Goal: Information Seeking & Learning: Learn about a topic

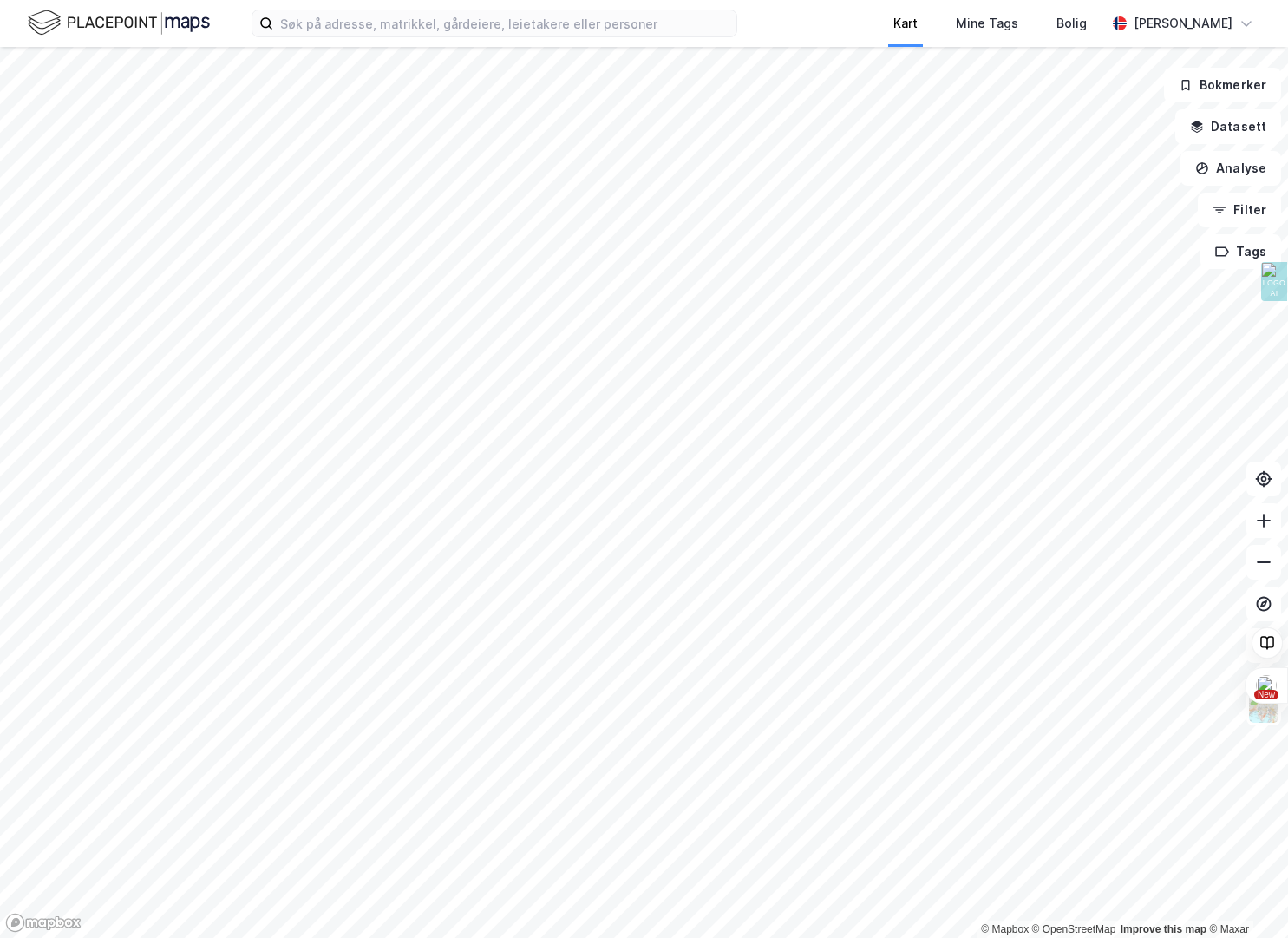
click at [896, 35] on div "Kart Mine Tags [PERSON_NAME] [PERSON_NAME][GEOGRAPHIC_DATA] © Mapbox © OpenStre…" at bounding box center [644, 469] width 1288 height 938
click at [840, 937] on html "Kart Mine Tags [PERSON_NAME] [PERSON_NAME][GEOGRAPHIC_DATA] © Mapbox © OpenStre…" at bounding box center [644, 469] width 1288 height 938
click at [714, 937] on html "Kart Mine Tags [PERSON_NAME] [PERSON_NAME][GEOGRAPHIC_DATA] © Mapbox © OpenStre…" at bounding box center [644, 469] width 1288 height 938
click at [658, 937] on html "Kart Mine Tags [PERSON_NAME] [PERSON_NAME][GEOGRAPHIC_DATA] © Mapbox © OpenStre…" at bounding box center [644, 469] width 1288 height 938
click at [850, 937] on html "Kart Mine Tags [PERSON_NAME] [PERSON_NAME][GEOGRAPHIC_DATA] © Mapbox © OpenStre…" at bounding box center [644, 469] width 1288 height 938
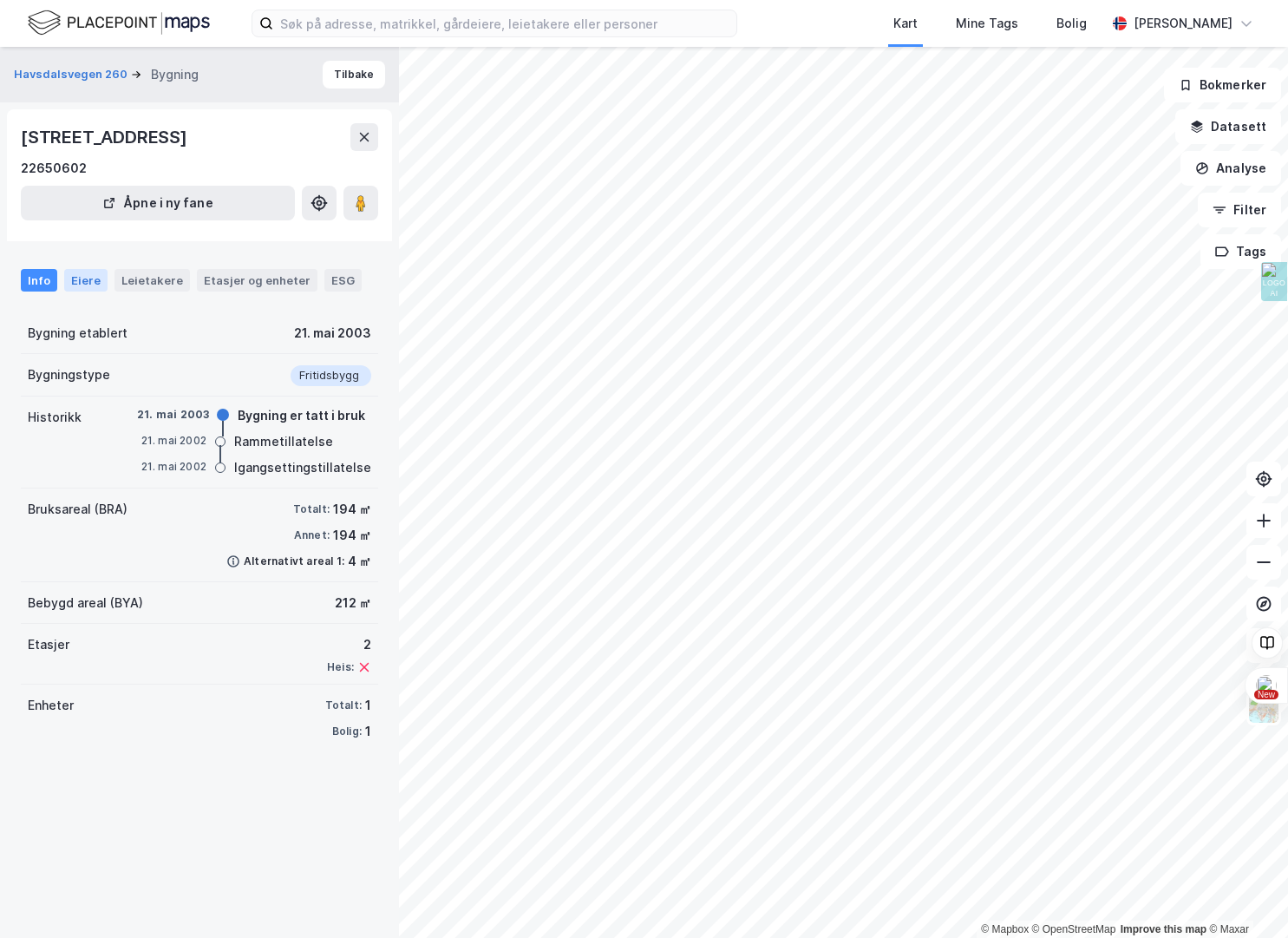
click at [81, 279] on div "Eiere" at bounding box center [86, 279] width 43 height 22
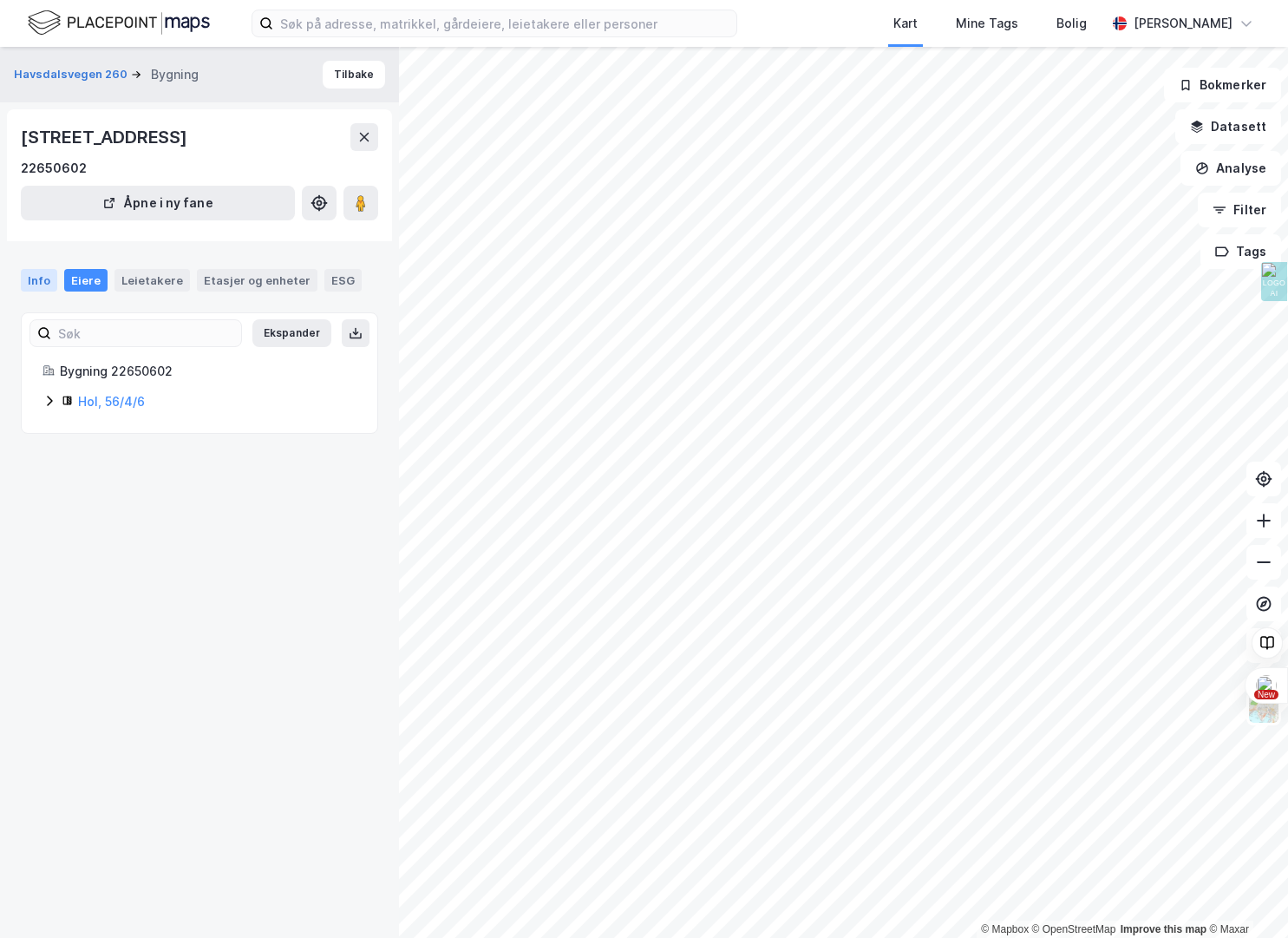
click at [45, 279] on div "Info" at bounding box center [38, 279] width 36 height 22
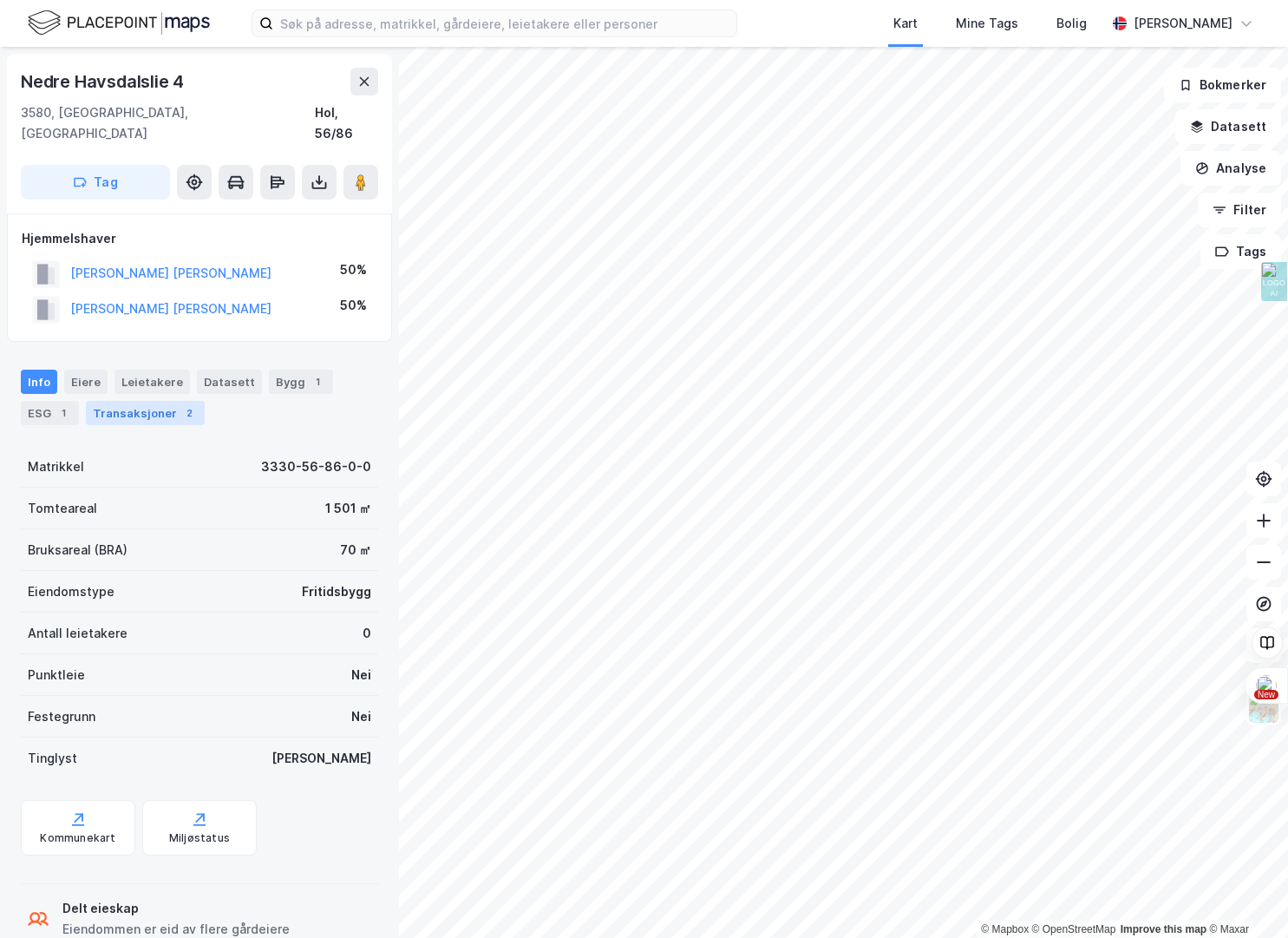
click at [135, 401] on div "Transaksjoner 2" at bounding box center [146, 412] width 119 height 24
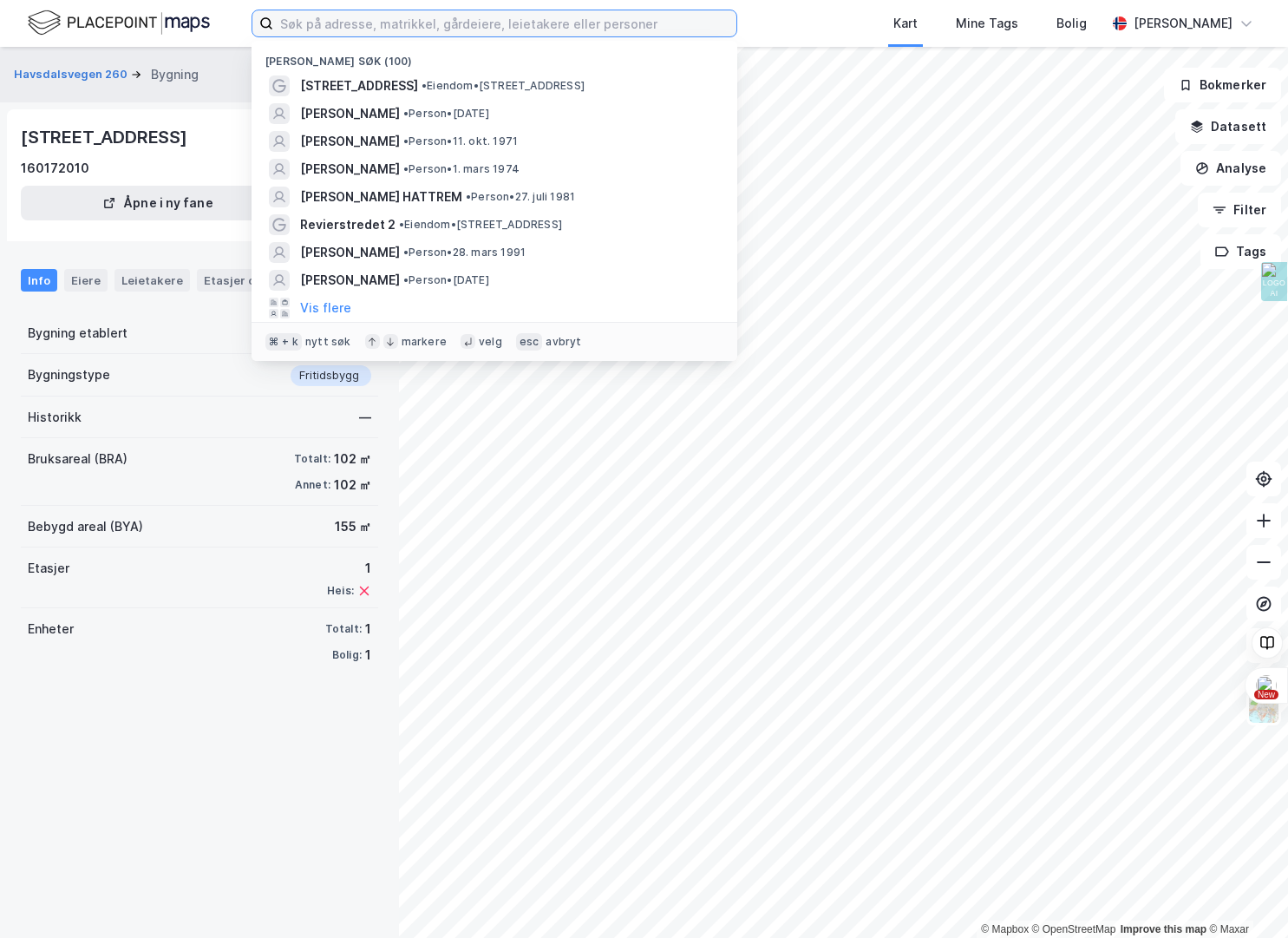
click at [332, 16] on input at bounding box center [505, 23] width 463 height 26
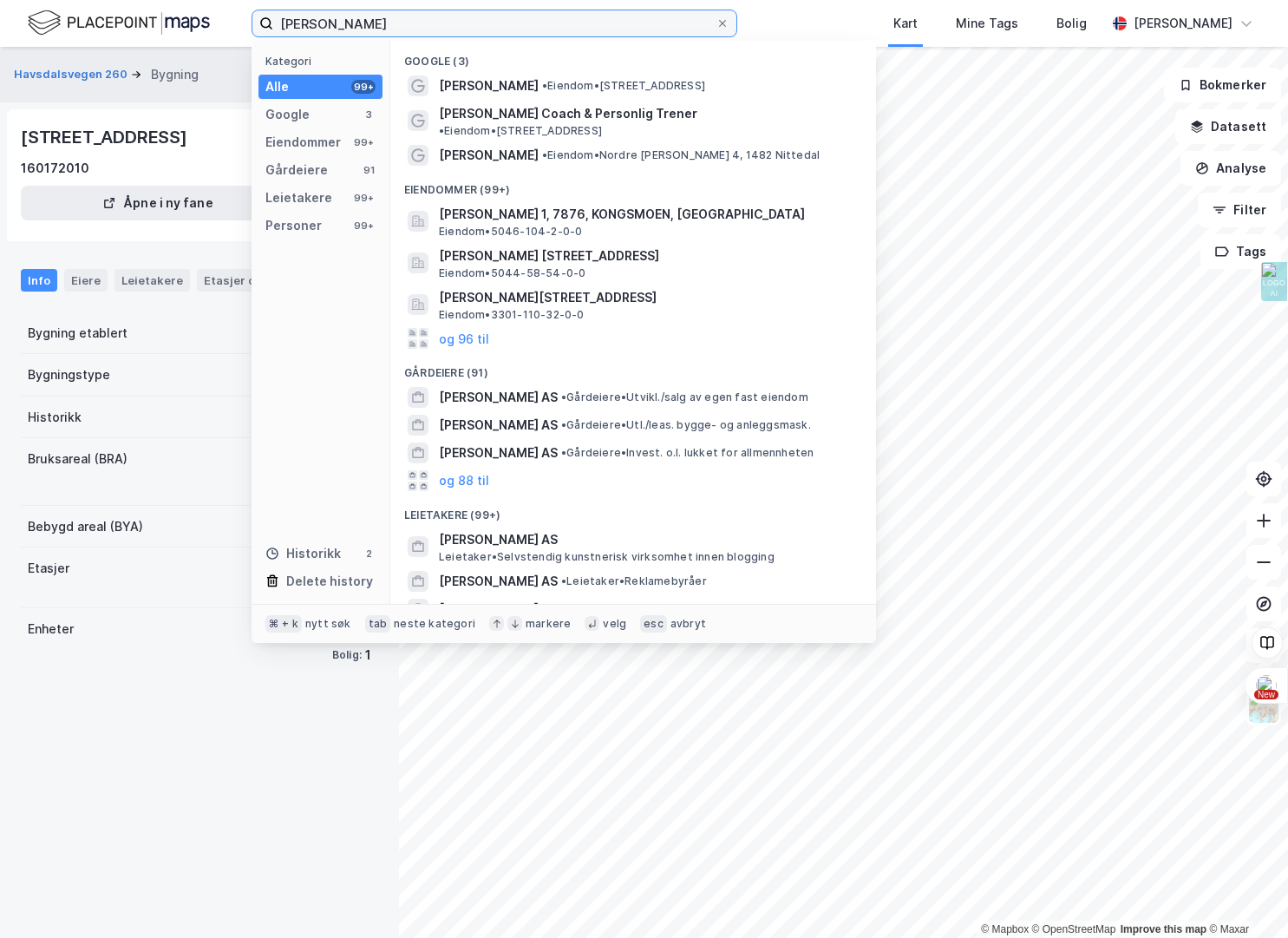
type input "[PERSON_NAME]"
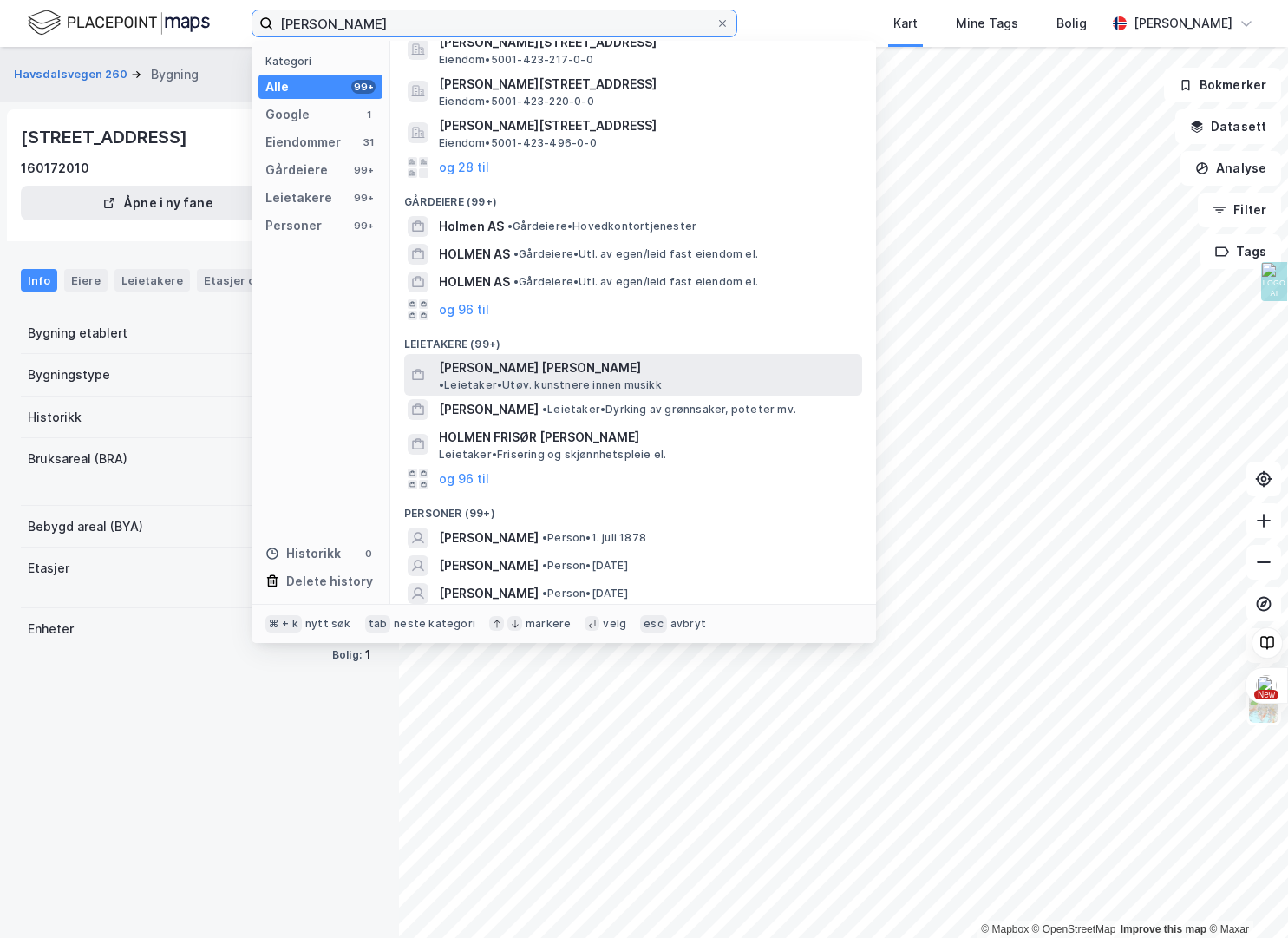
scroll to position [120, 0]
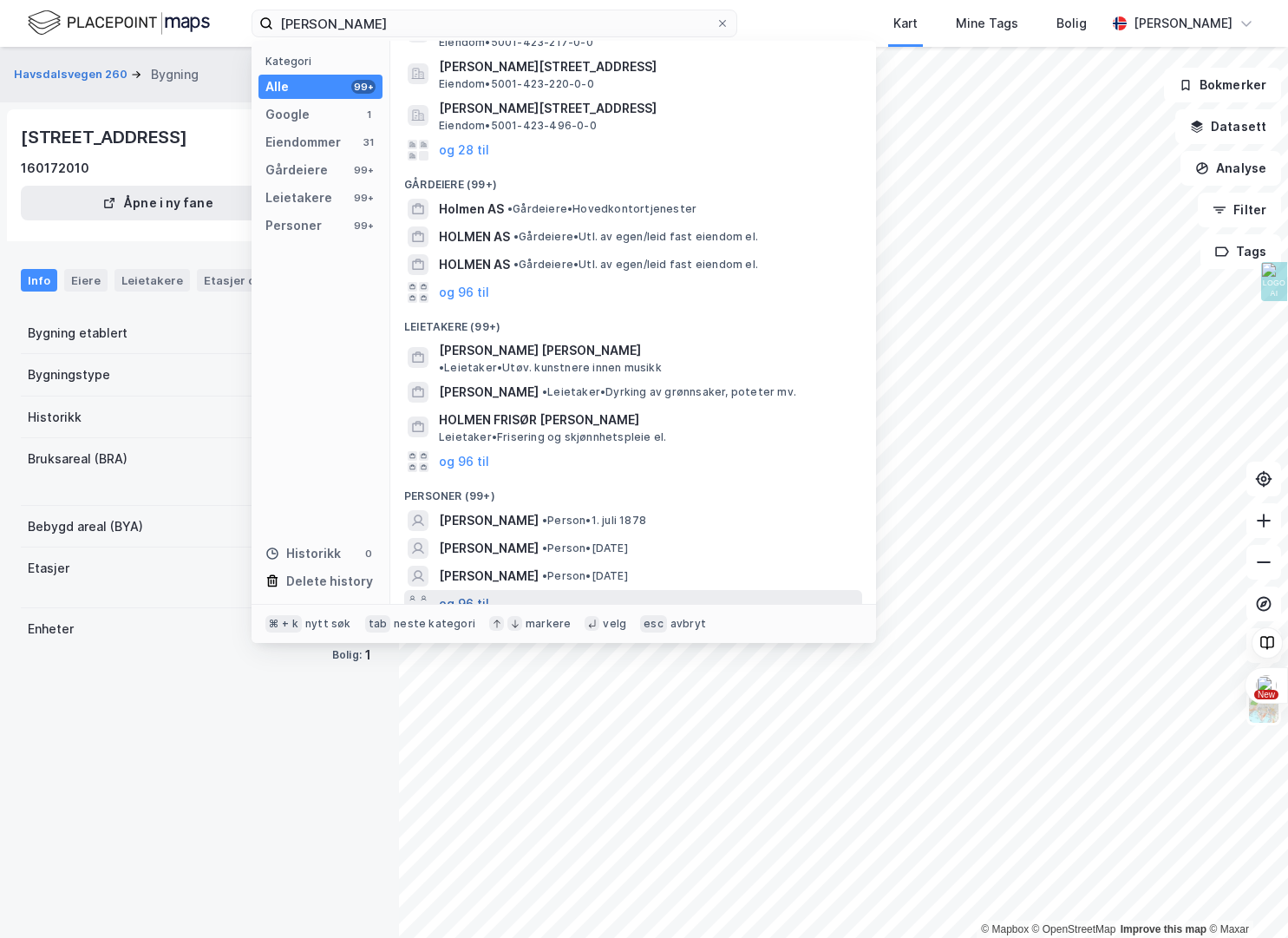
click at [475, 594] on button "og 96 til" at bounding box center [463, 603] width 50 height 21
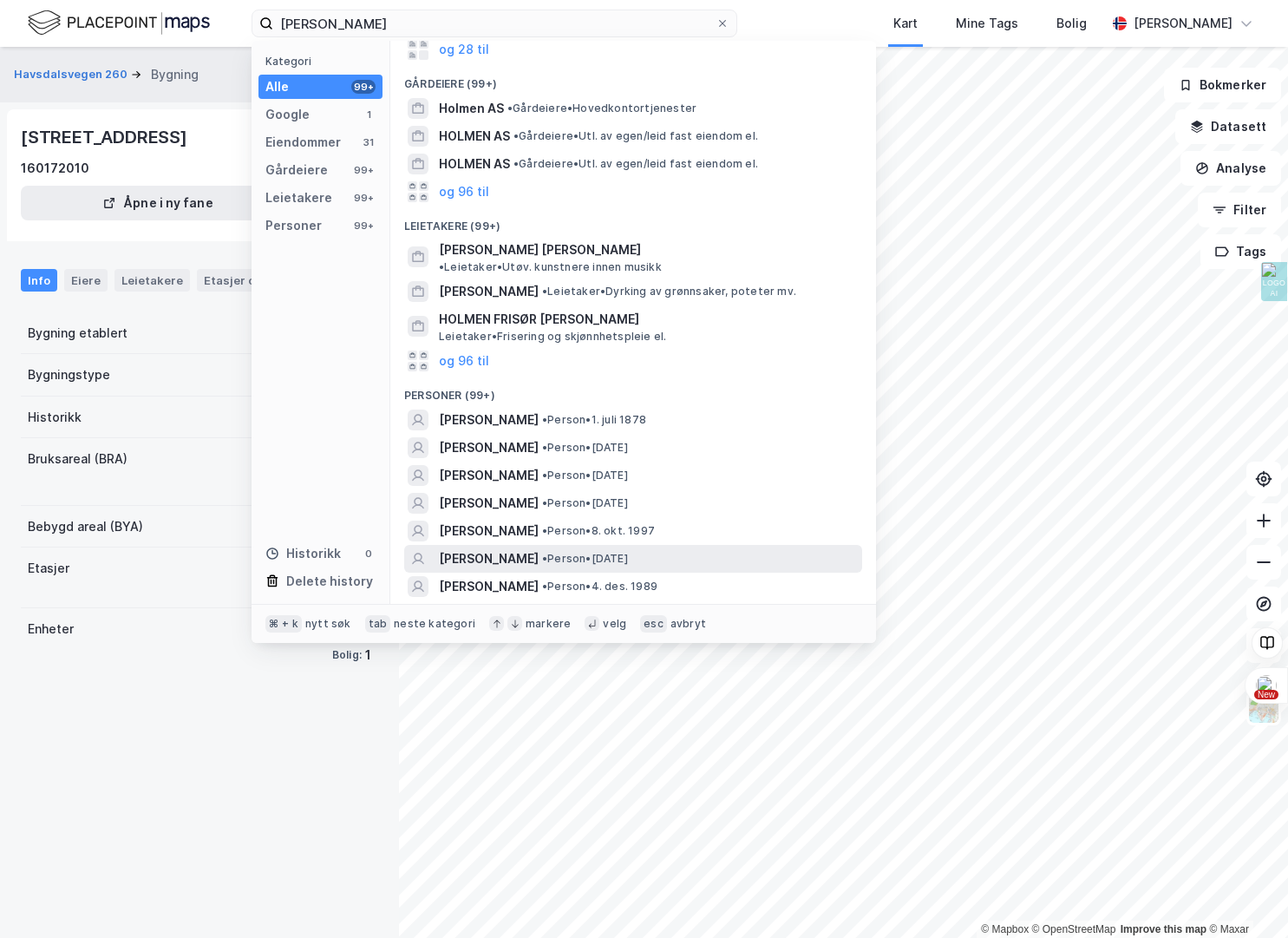
scroll to position [514, 0]
